Goal: Task Accomplishment & Management: Manage account settings

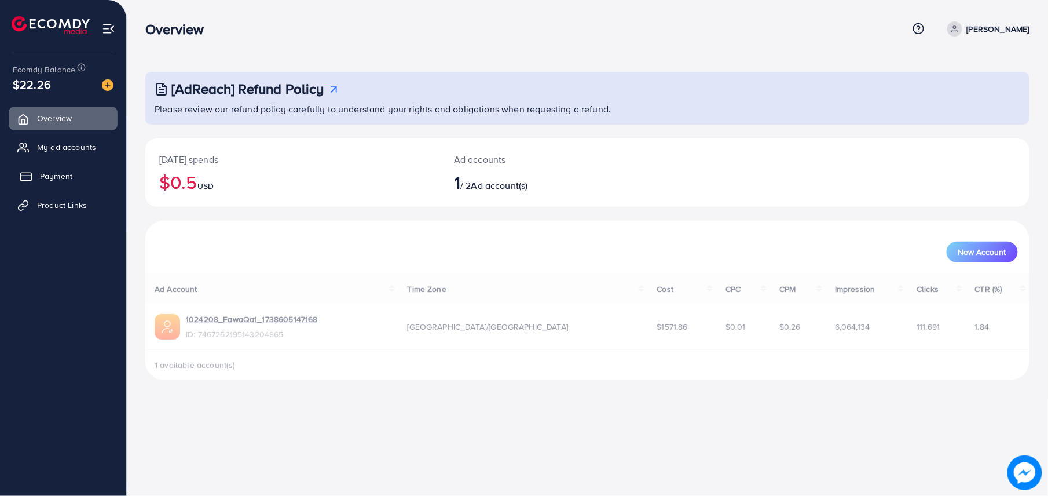
click at [79, 173] on link "Payment" at bounding box center [63, 175] width 109 height 23
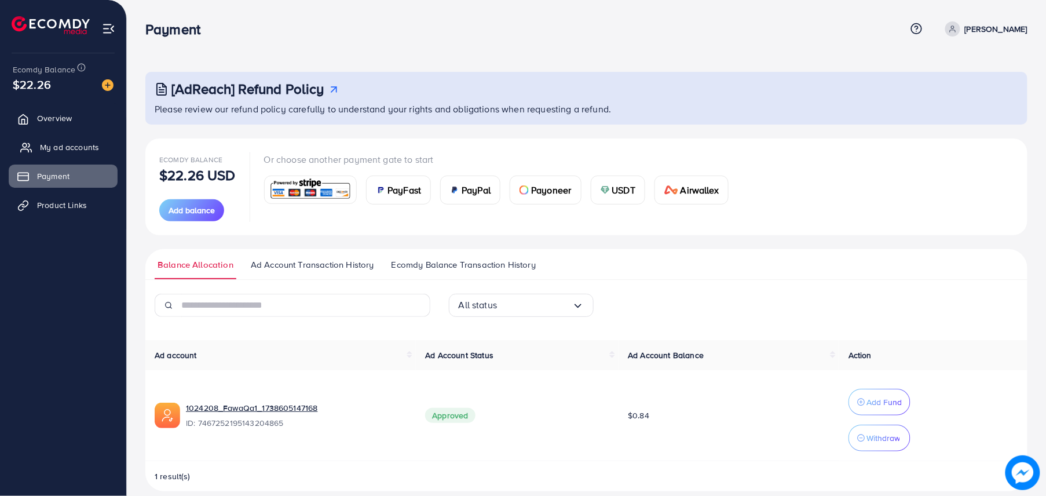
click at [79, 157] on link "My ad accounts" at bounding box center [63, 146] width 109 height 23
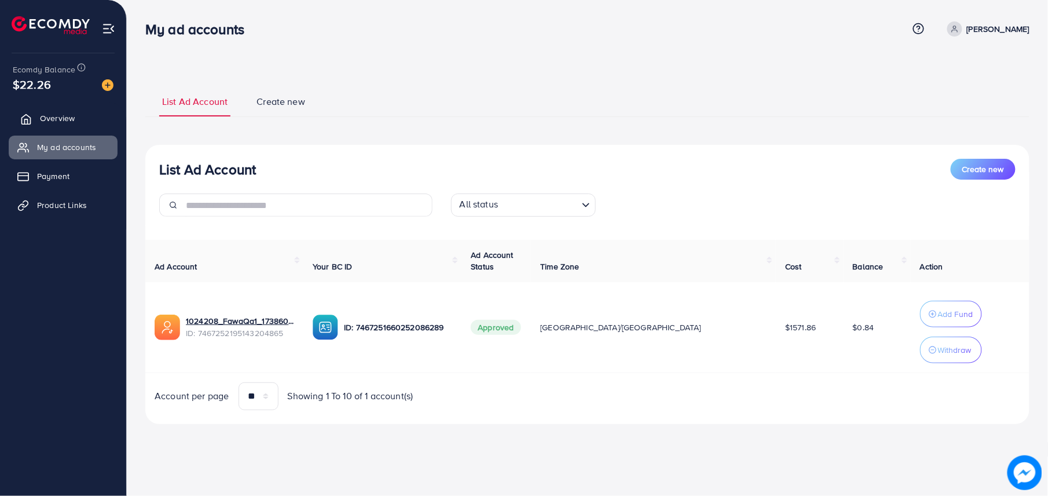
click at [70, 112] on span "Overview" at bounding box center [57, 118] width 35 height 12
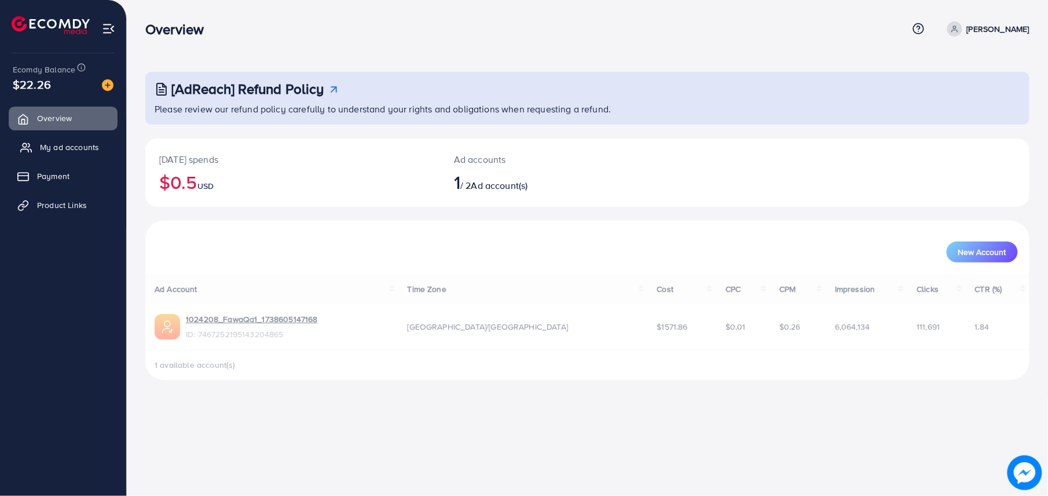
click at [91, 149] on span "My ad accounts" at bounding box center [69, 147] width 59 height 12
